Goal: Task Accomplishment & Management: Manage account settings

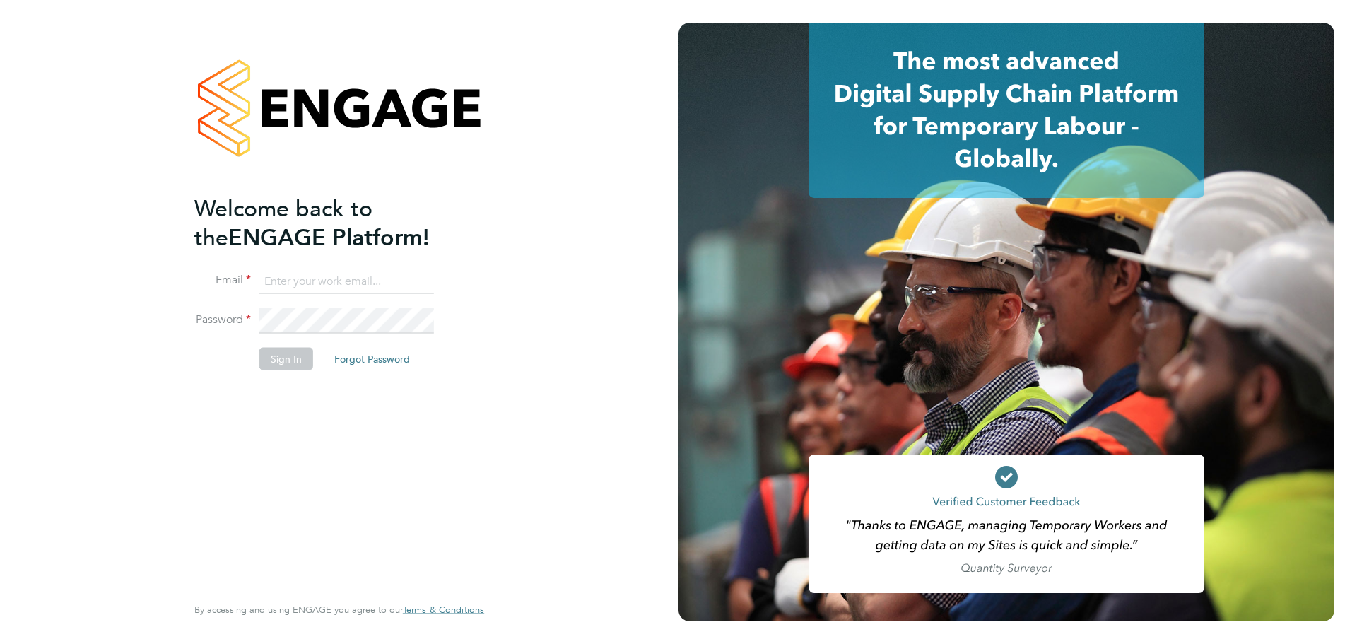
type input "[PERSON_NAME][EMAIL_ADDRESS][PERSON_NAME][DOMAIN_NAME]"
click at [271, 361] on button "Sign In" at bounding box center [286, 359] width 54 height 23
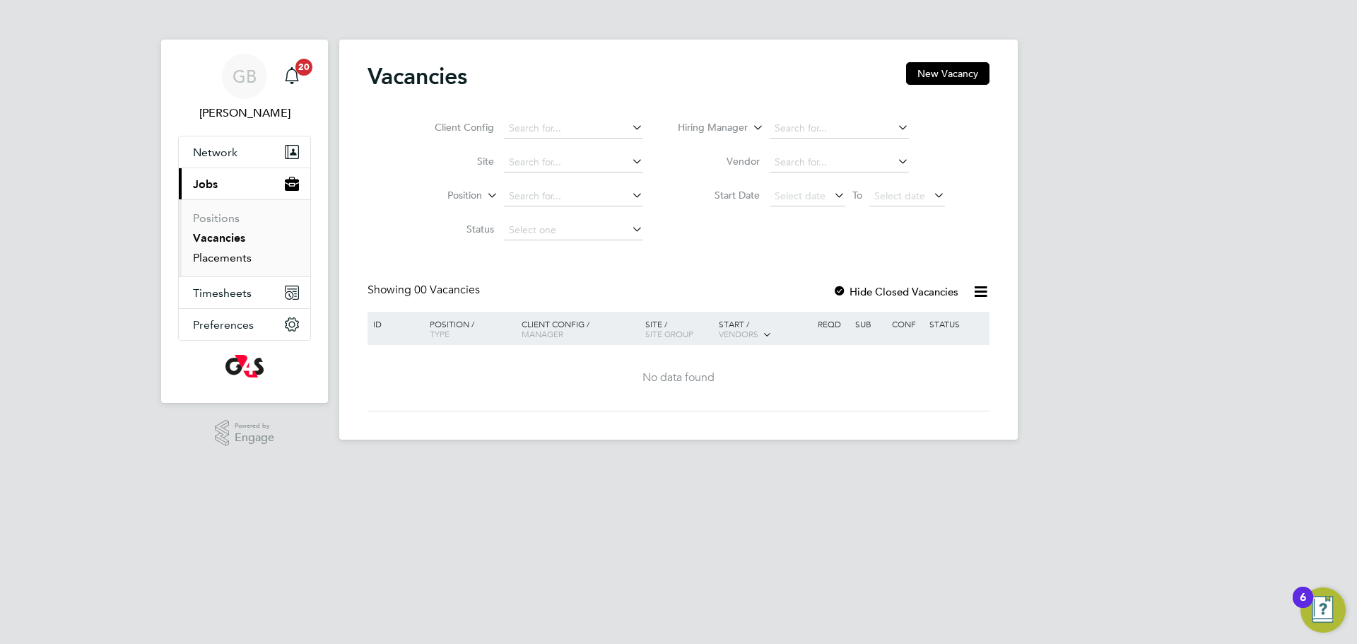
click at [216, 257] on link "Placements" at bounding box center [222, 257] width 59 height 13
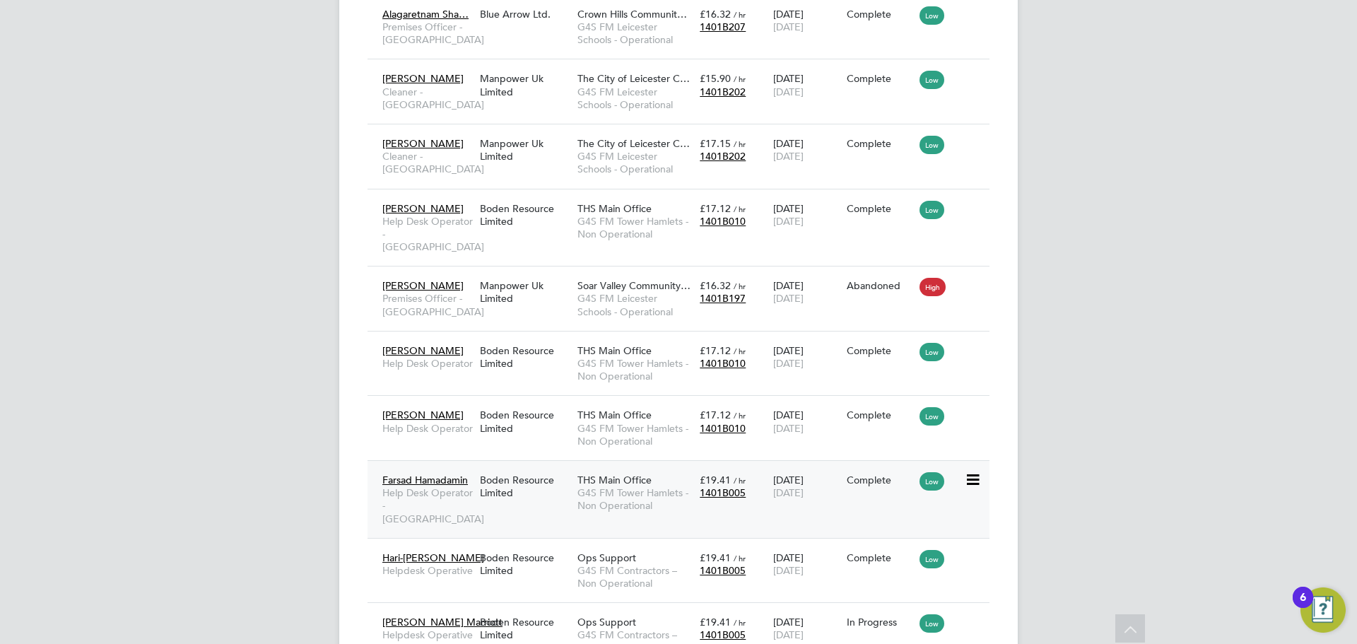
click at [975, 477] on icon at bounding box center [972, 480] width 14 height 17
click at [612, 489] on span "G4S FM Tower Hamlets - Non Operational" at bounding box center [635, 498] width 115 height 25
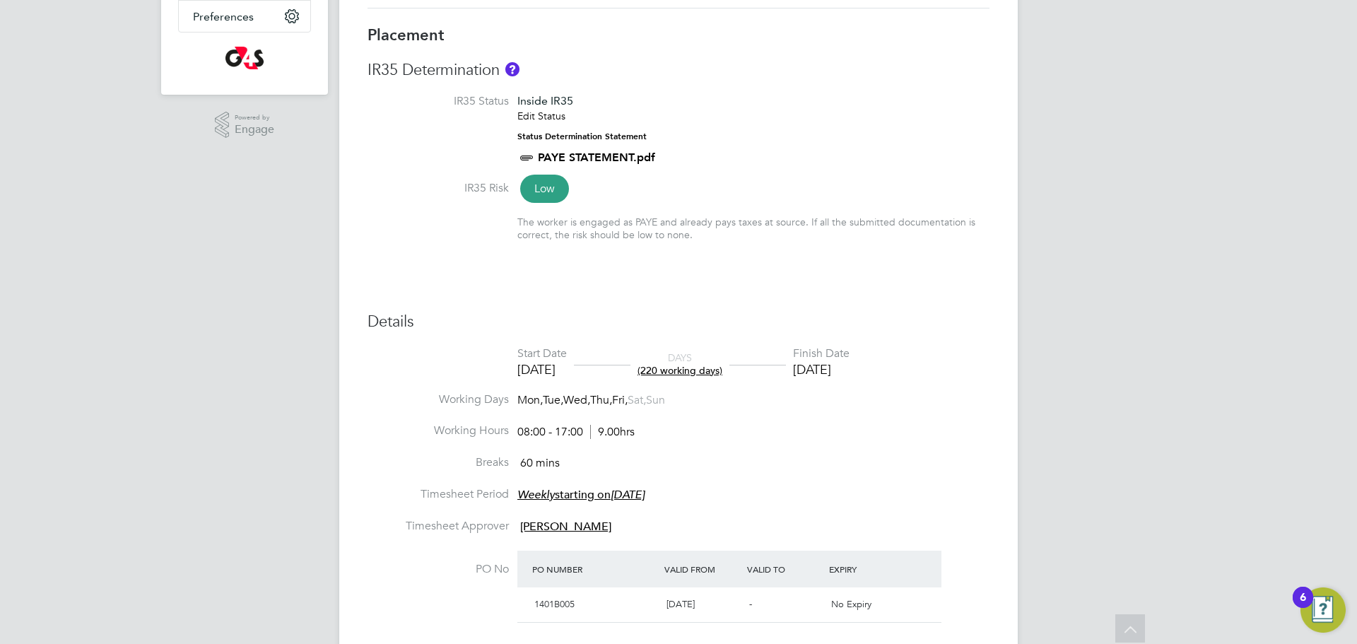
scroll to position [310, 0]
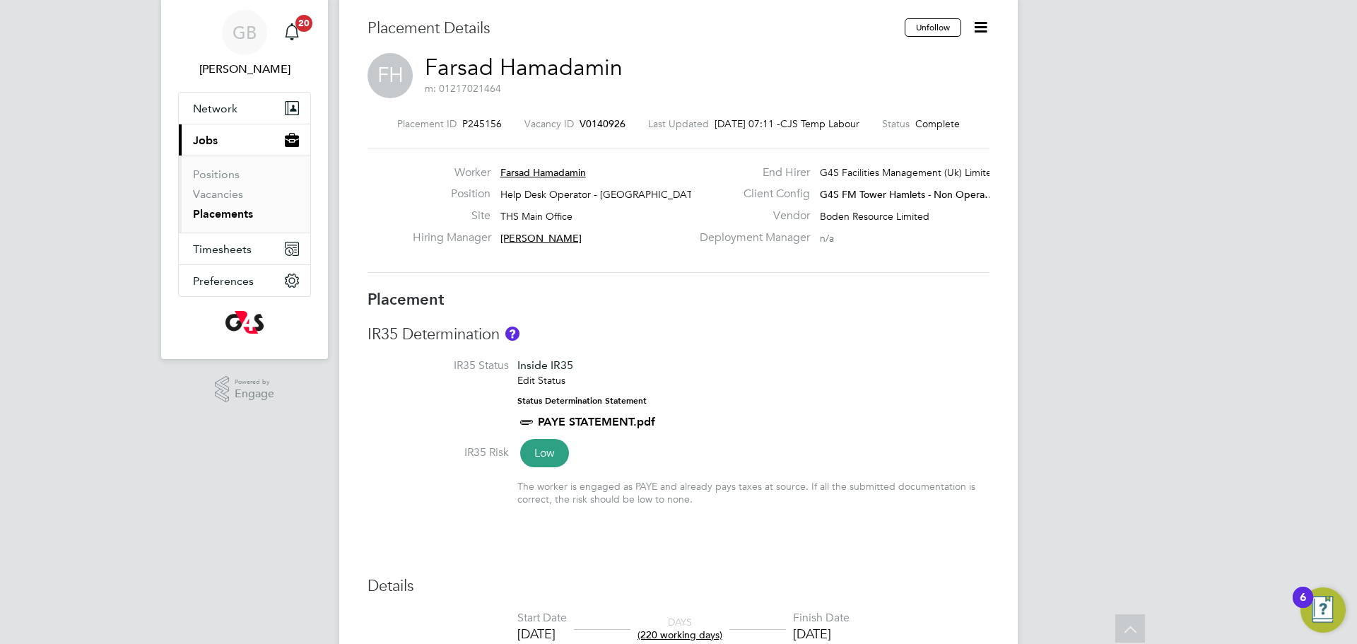
click at [980, 32] on icon at bounding box center [981, 27] width 18 height 18
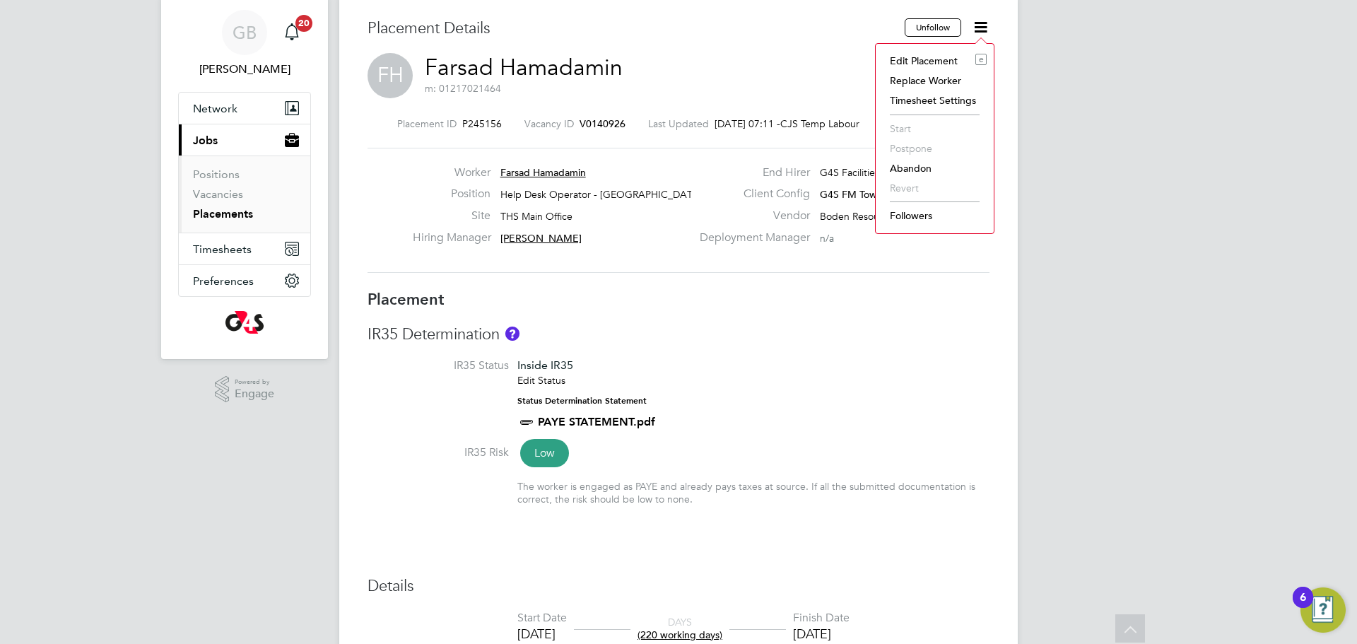
click at [935, 62] on li "Edit Placement e" at bounding box center [935, 61] width 104 height 20
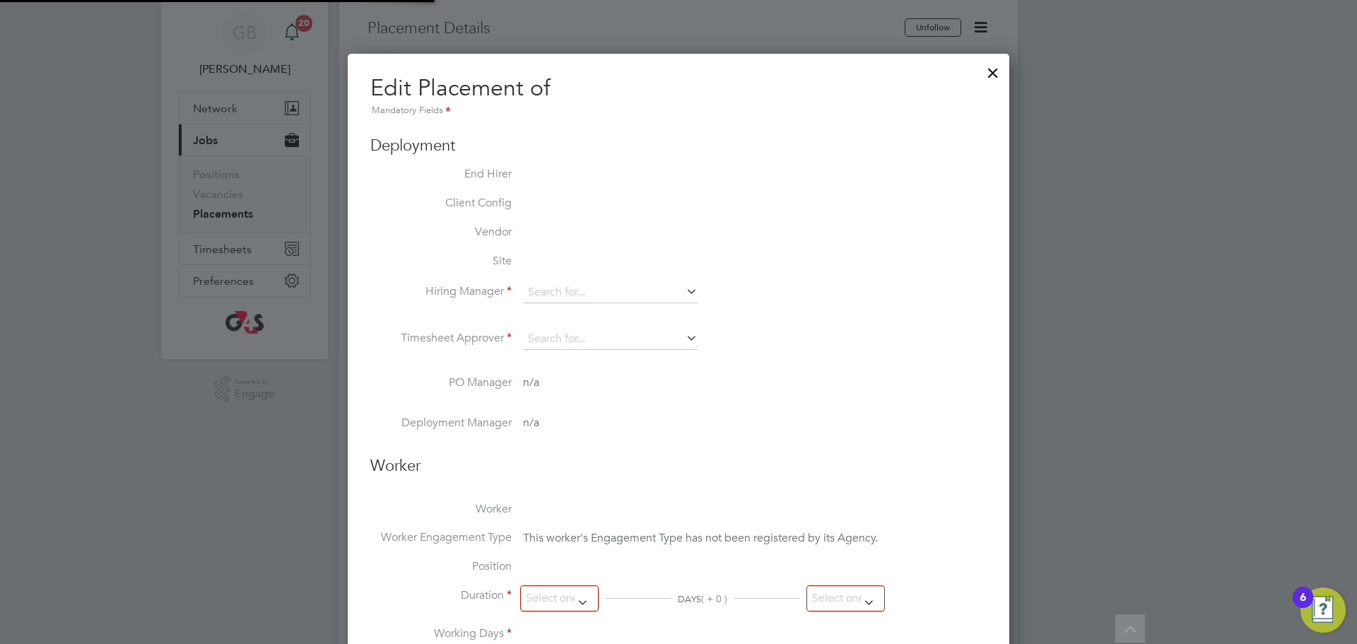
type input "Gail Burton"
type input "30 Sep 2024"
type input "03 Aug 2025"
type input "08:00"
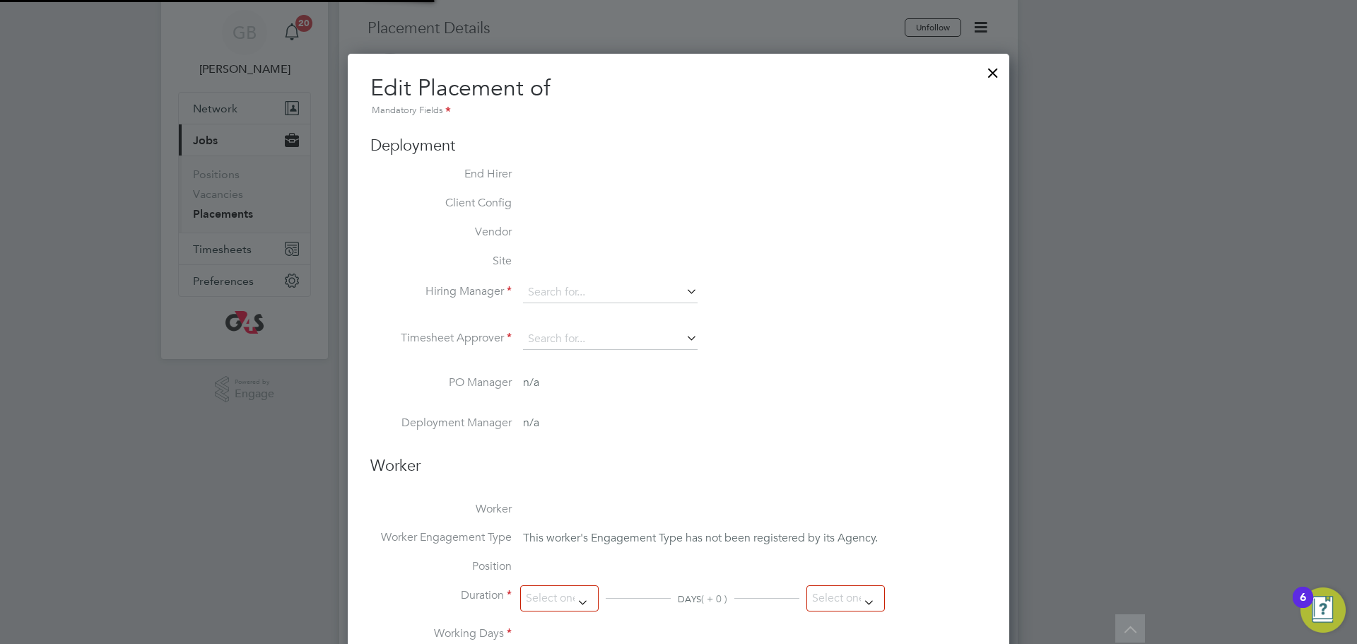
type input "17:00"
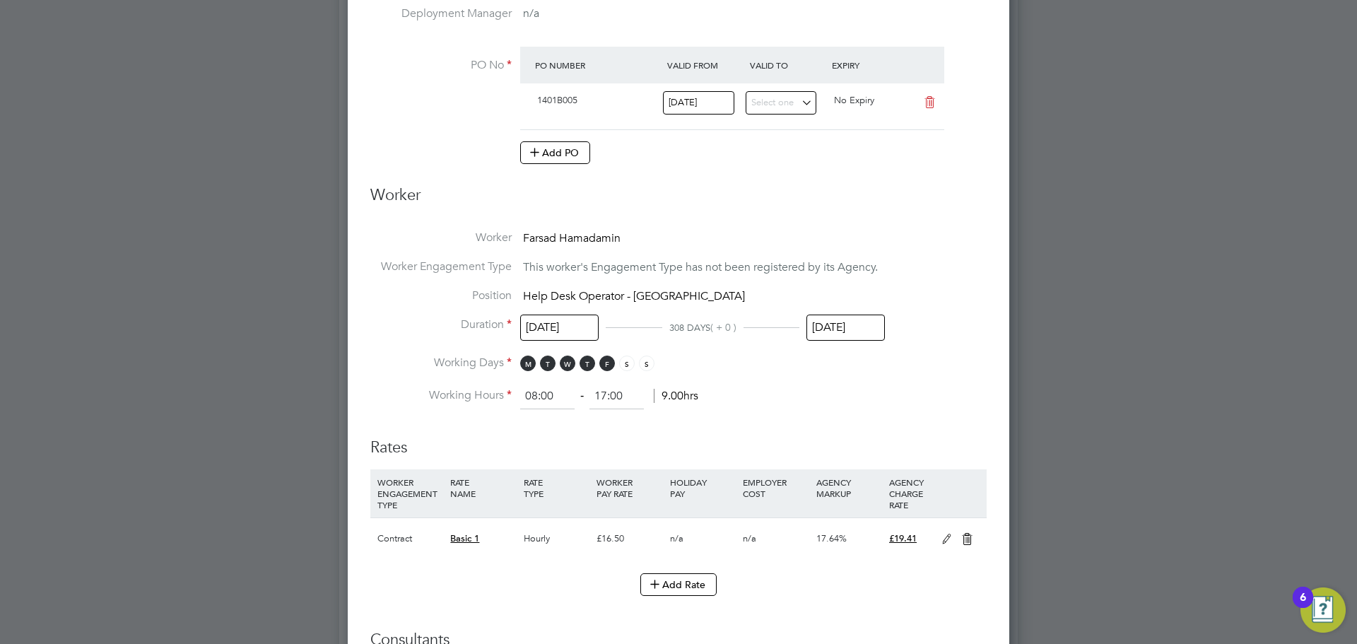
click at [945, 539] on icon at bounding box center [947, 539] width 18 height 11
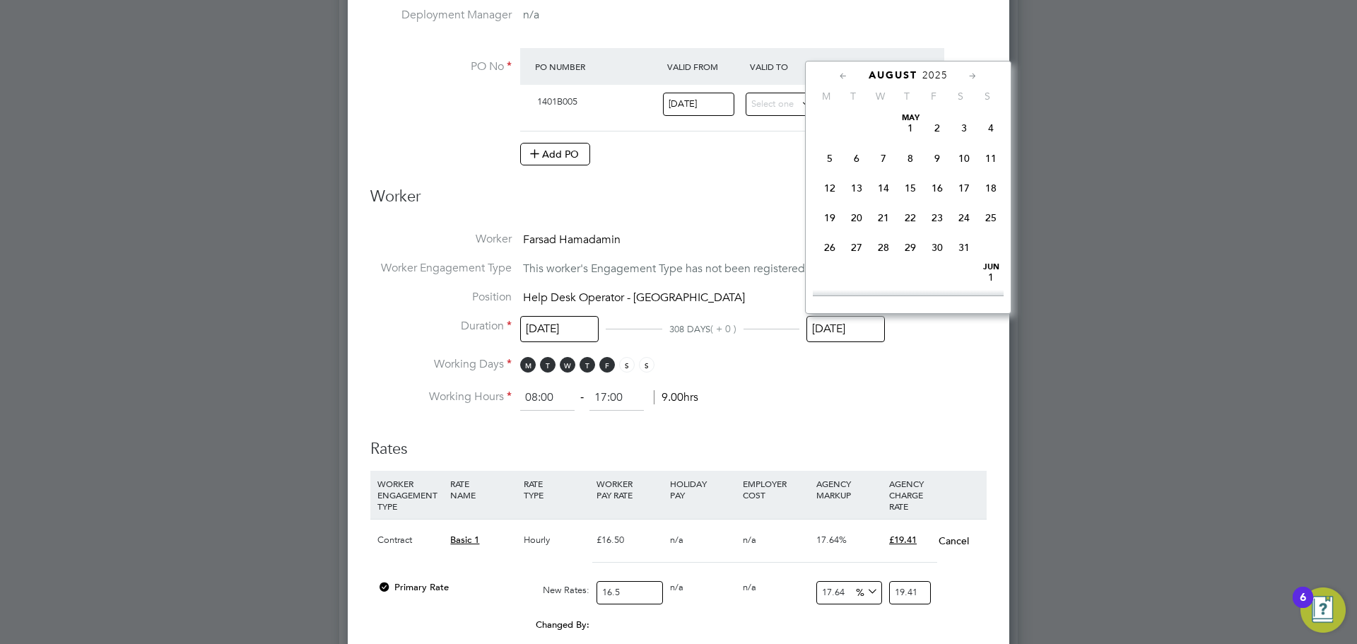
click at [812, 330] on input "03 Aug 2025" at bounding box center [846, 329] width 78 height 26
click at [974, 80] on icon at bounding box center [972, 77] width 13 height 16
click at [972, 75] on icon at bounding box center [972, 77] width 13 height 16
click at [940, 224] on span "31" at bounding box center [937, 210] width 27 height 27
type input "31 Oct 2025"
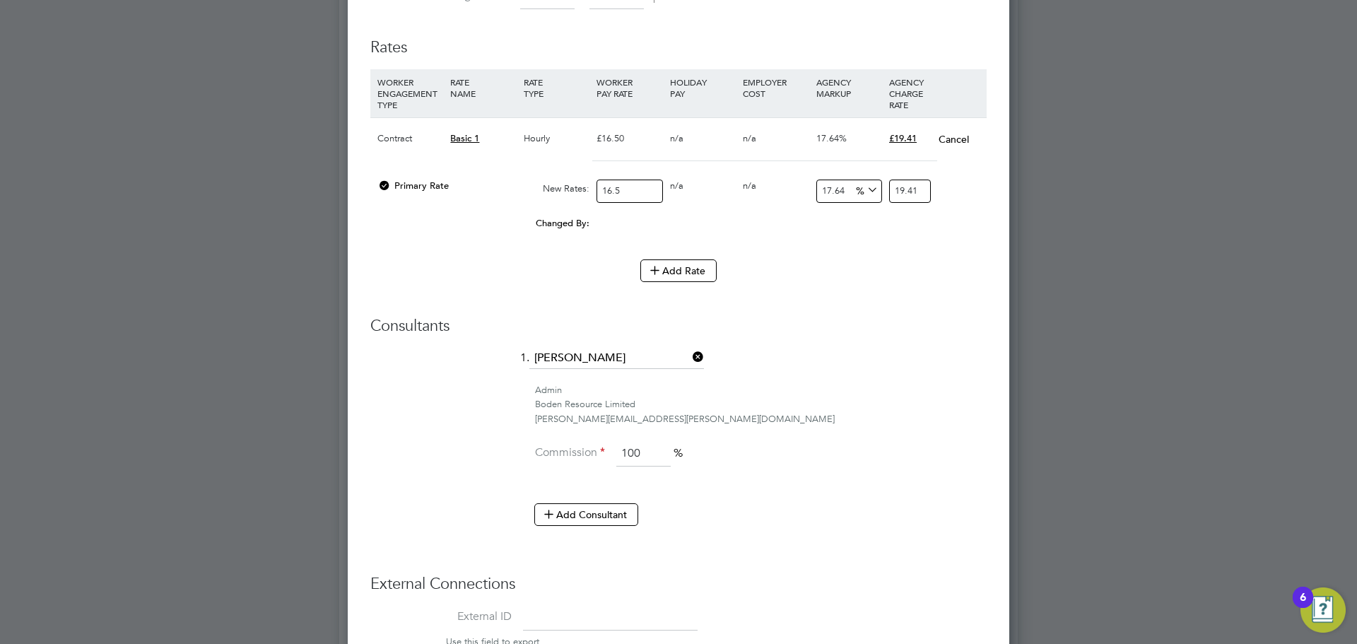
scroll to position [1094, 0]
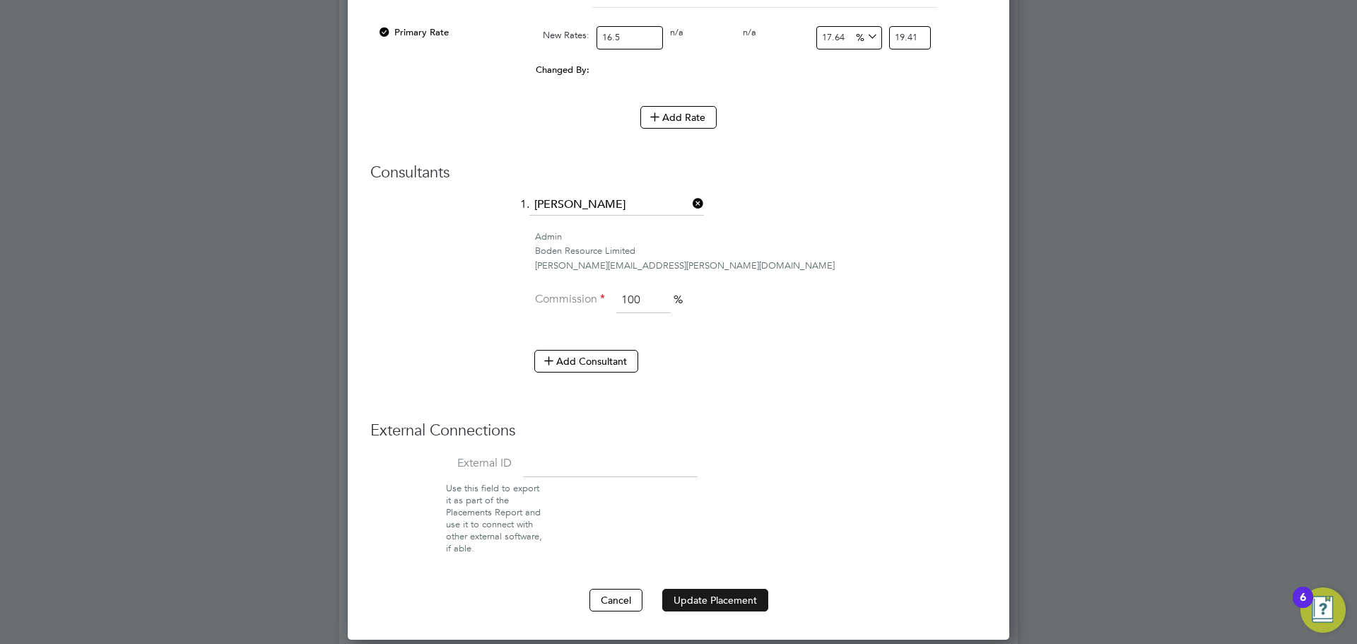
click at [732, 598] on button "Update Placement" at bounding box center [715, 600] width 106 height 23
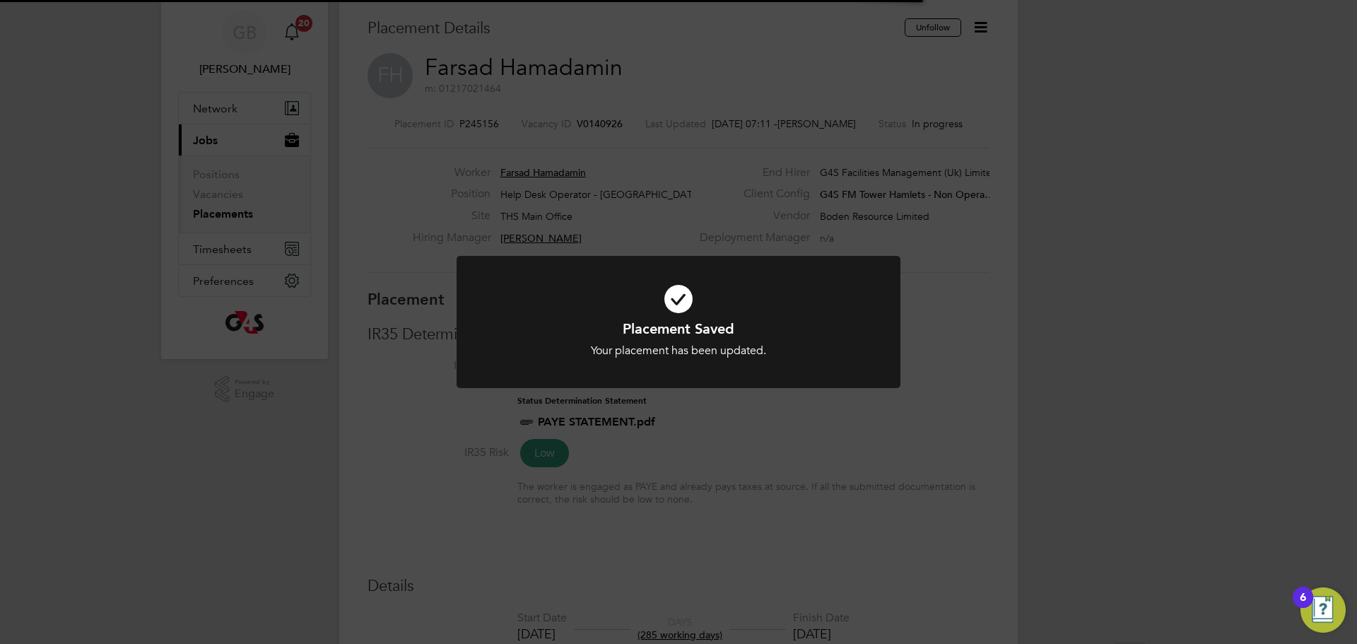
scroll to position [42, 99]
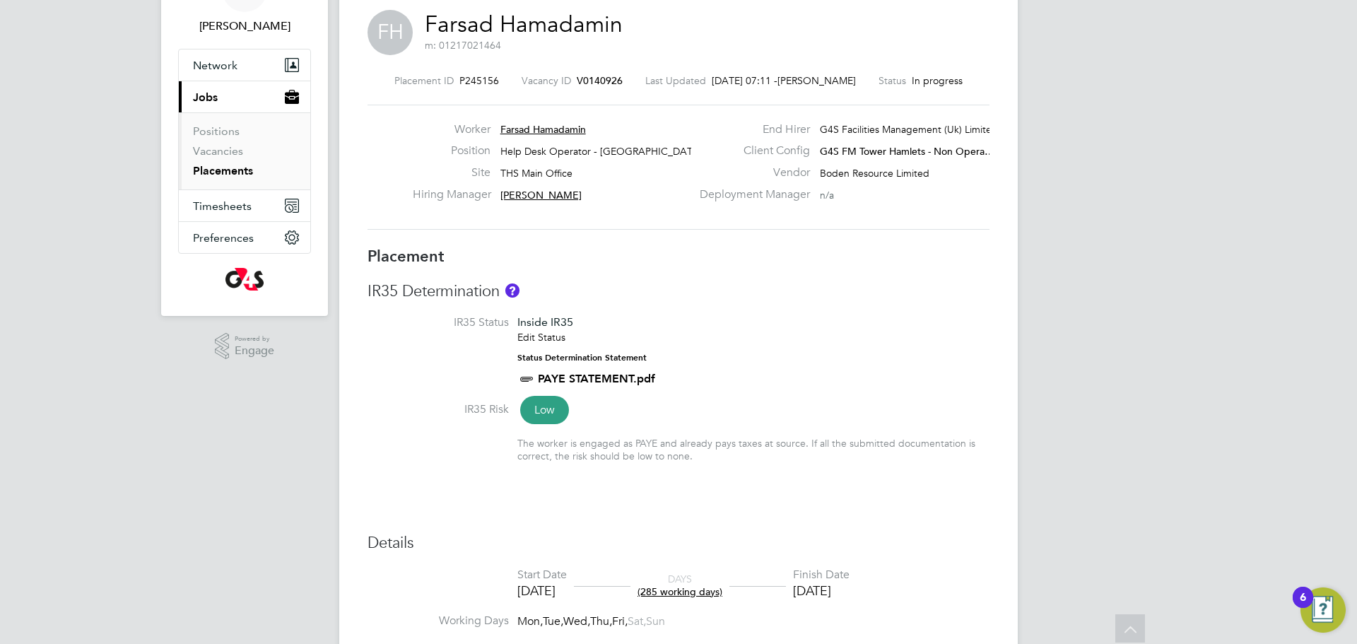
scroll to position [0, 0]
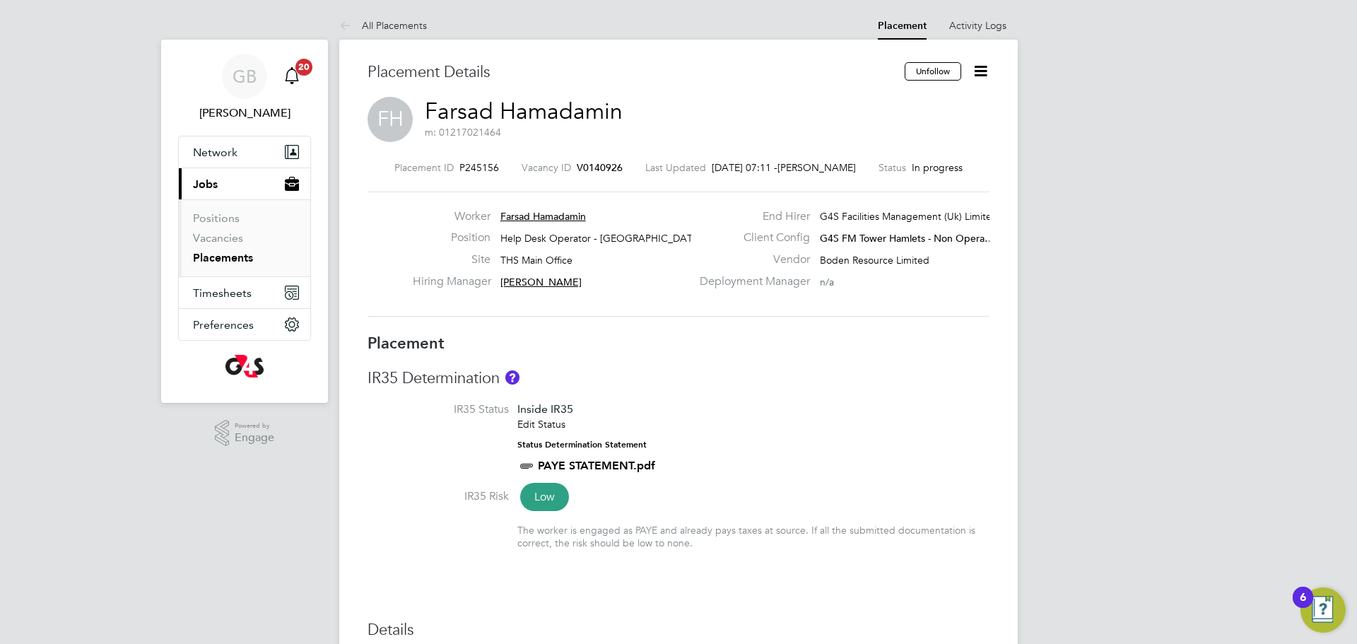
click at [300, 74] on span "20" at bounding box center [304, 67] width 17 height 17
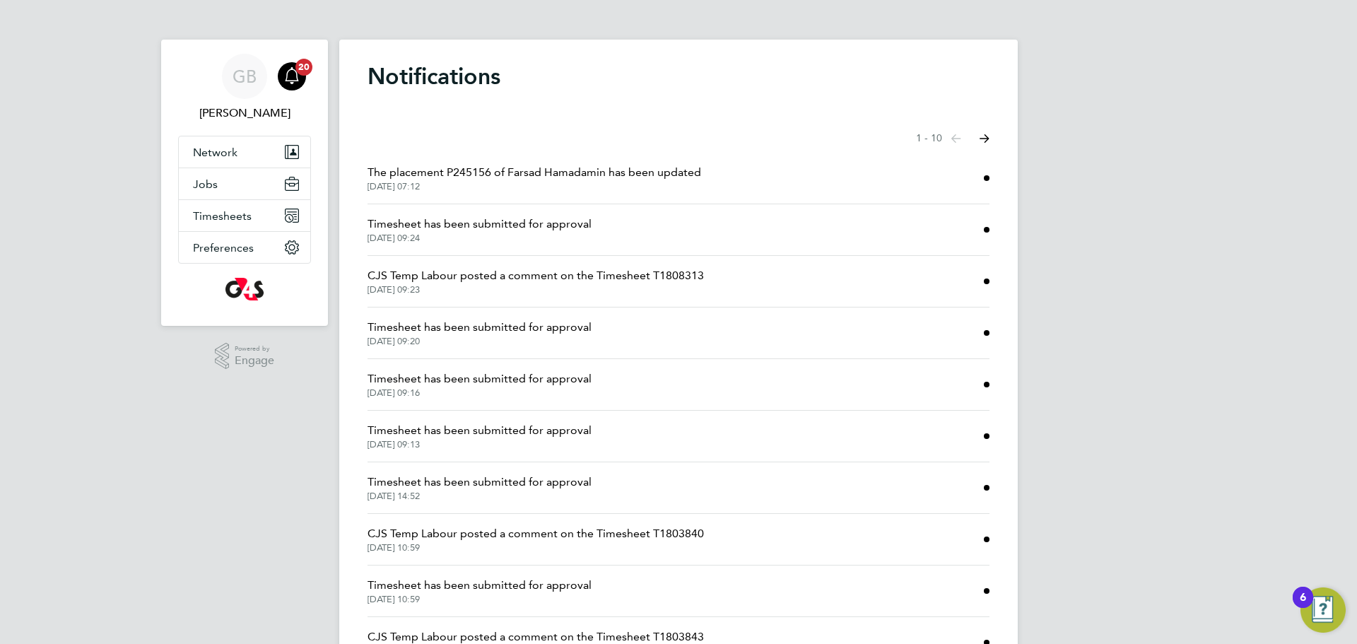
click at [546, 174] on span "The placement P245156 of Farsad Hamadamin has been updated" at bounding box center [535, 172] width 334 height 17
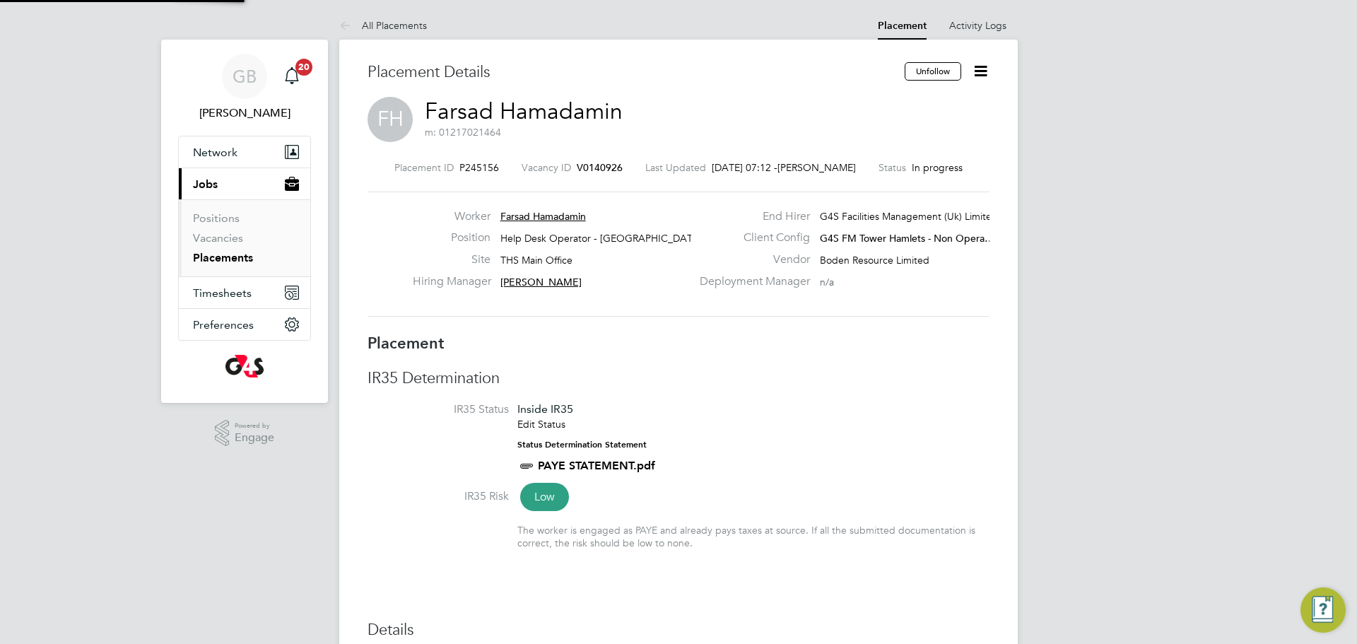
scroll to position [23, 305]
